Goal: Transaction & Acquisition: Purchase product/service

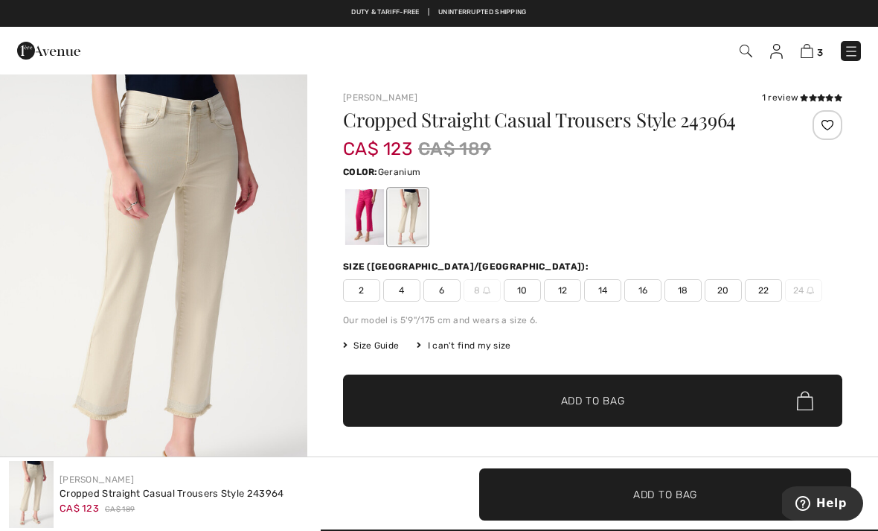
click at [370, 208] on div at bounding box center [364, 217] width 39 height 56
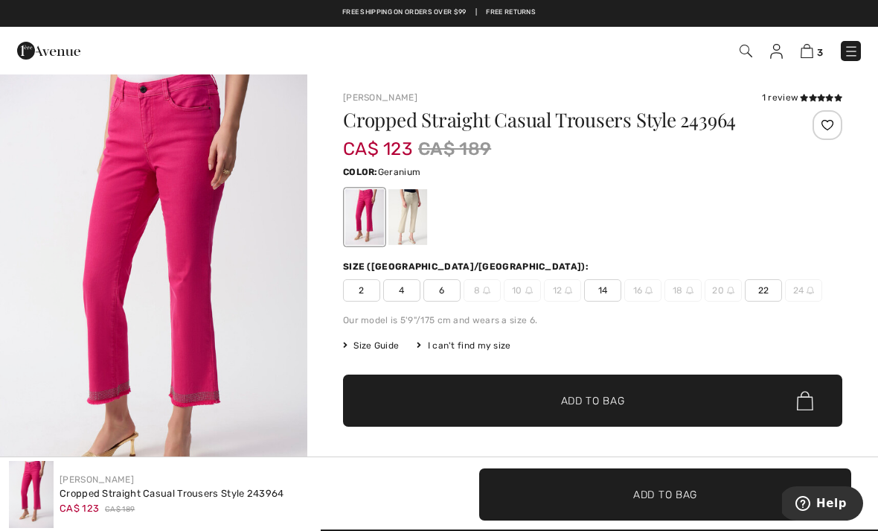
click at [813, 47] on img at bounding box center [807, 51] width 13 height 14
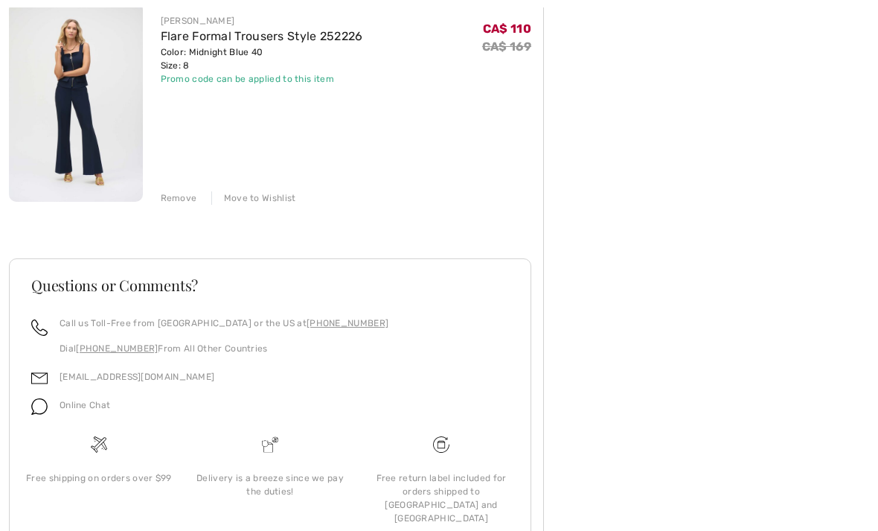
scroll to position [643, 0]
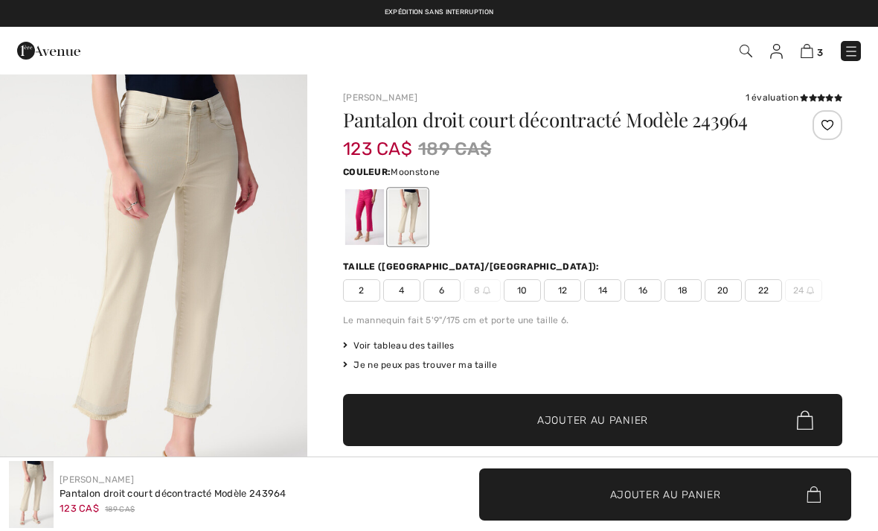
checkbox input "true"
